Goal: Task Accomplishment & Management: Use online tool/utility

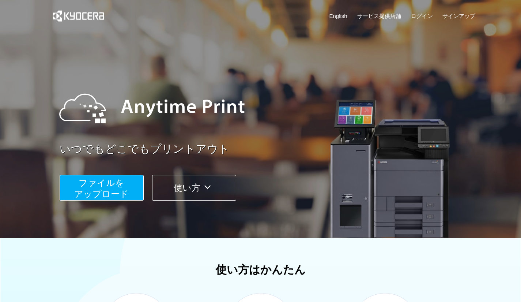
click at [127, 182] on button "ファイルを ​​アップロード" at bounding box center [102, 188] width 84 height 26
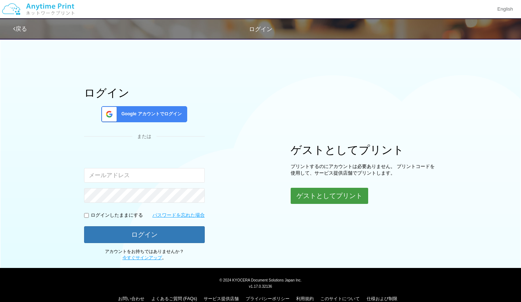
click at [337, 189] on button "ゲストとしてプリント" at bounding box center [330, 196] width 78 height 16
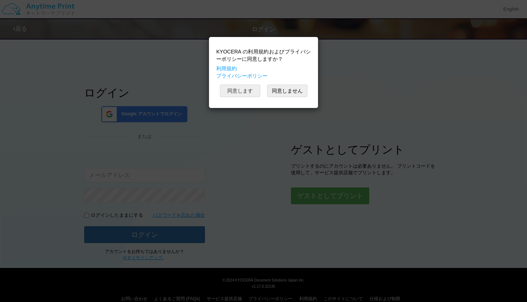
click at [239, 93] on button "同意します" at bounding box center [240, 90] width 40 height 12
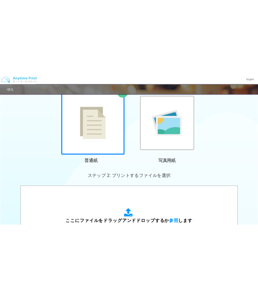
scroll to position [55, 0]
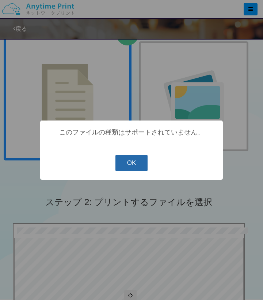
click at [132, 161] on button "OK" at bounding box center [132, 163] width 33 height 16
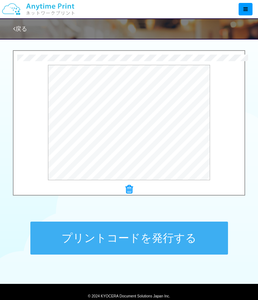
scroll to position [253, 0]
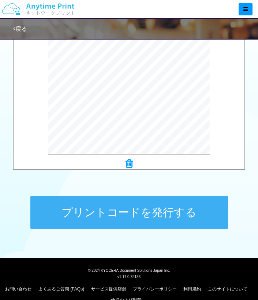
click at [124, 216] on button "プリントコードを発行する" at bounding box center [128, 212] width 197 height 33
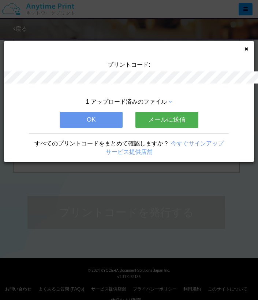
scroll to position [0, 0]
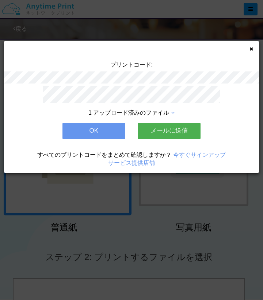
click at [108, 126] on button "OK" at bounding box center [94, 131] width 63 height 16
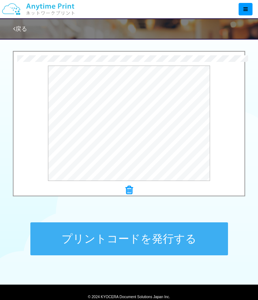
scroll to position [228, 0]
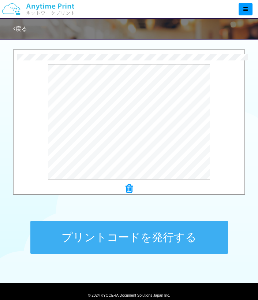
click at [93, 239] on button "プリントコードを発行する" at bounding box center [128, 237] width 197 height 33
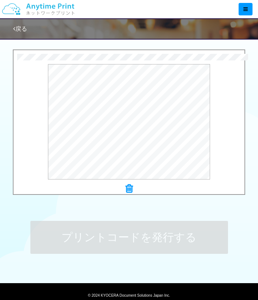
scroll to position [0, 0]
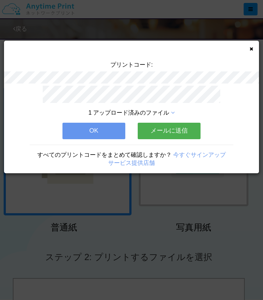
click at [87, 135] on button "OK" at bounding box center [94, 131] width 63 height 16
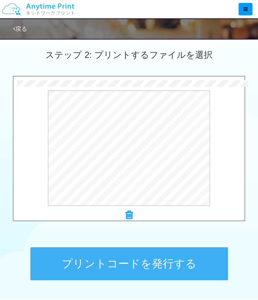
scroll to position [204, 0]
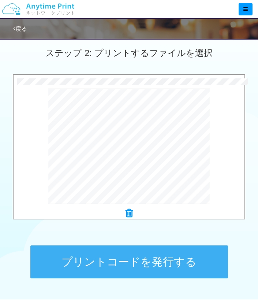
click at [141, 269] on button "プリントコードを発行する" at bounding box center [128, 261] width 197 height 33
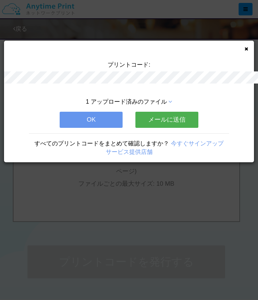
scroll to position [0, 0]
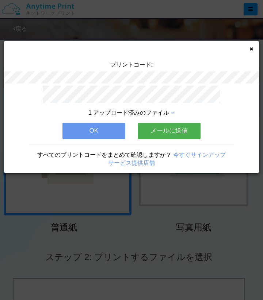
click at [113, 131] on button "OK" at bounding box center [94, 131] width 63 height 16
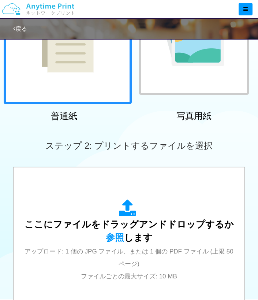
scroll to position [111, 0]
